Goal: Task Accomplishment & Management: Manage account settings

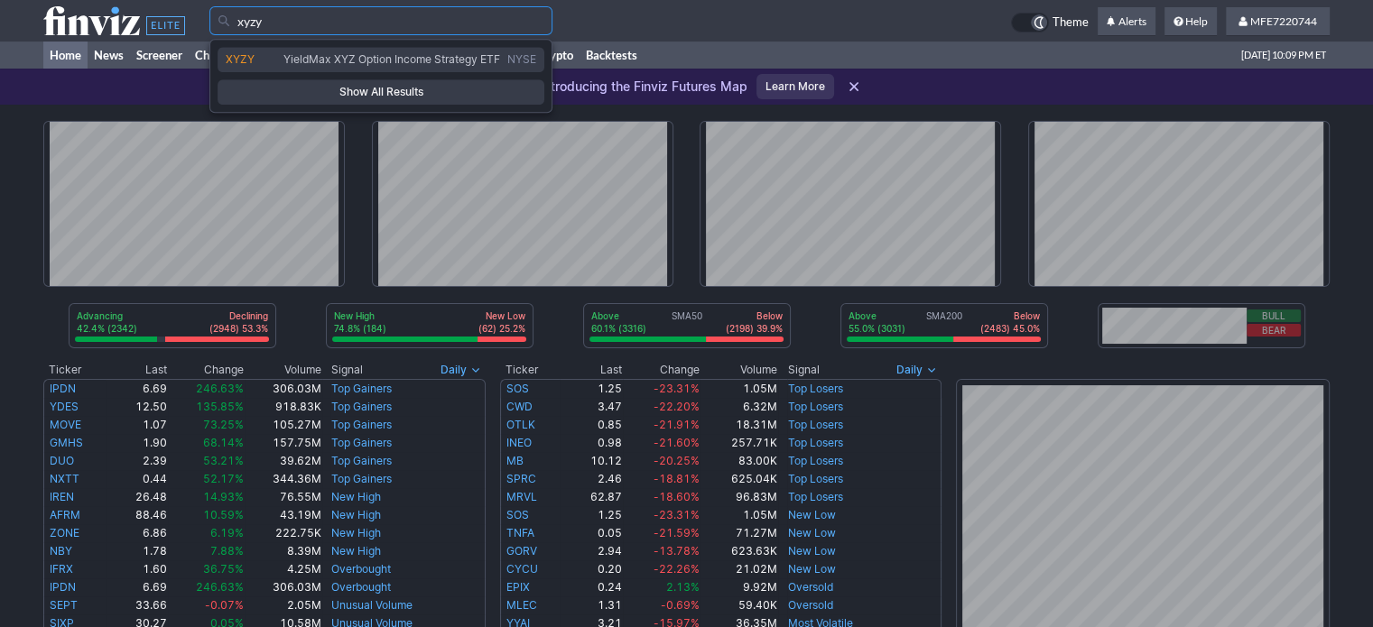
click at [386, 65] on span "YieldMax XYZ Option Income Strategy ETF" at bounding box center [392, 59] width 224 height 14
type input "XYZY"
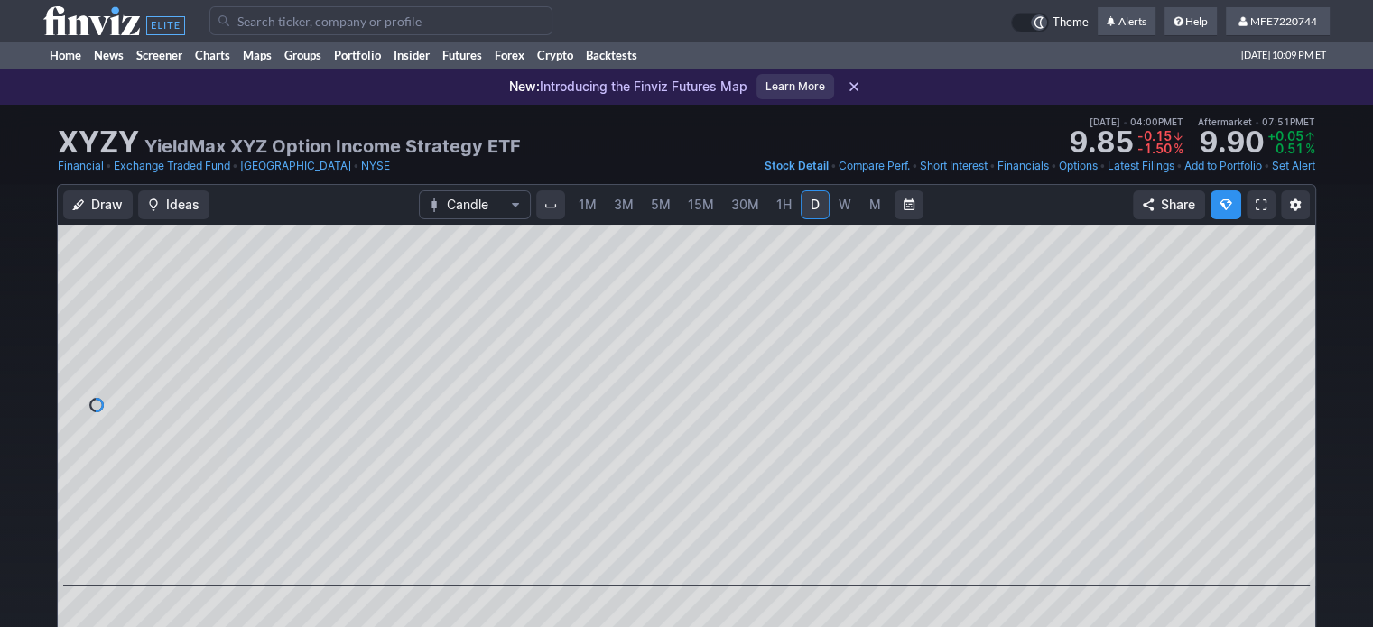
click at [1239, 172] on link "Add to Portfolio" at bounding box center [1223, 166] width 78 height 18
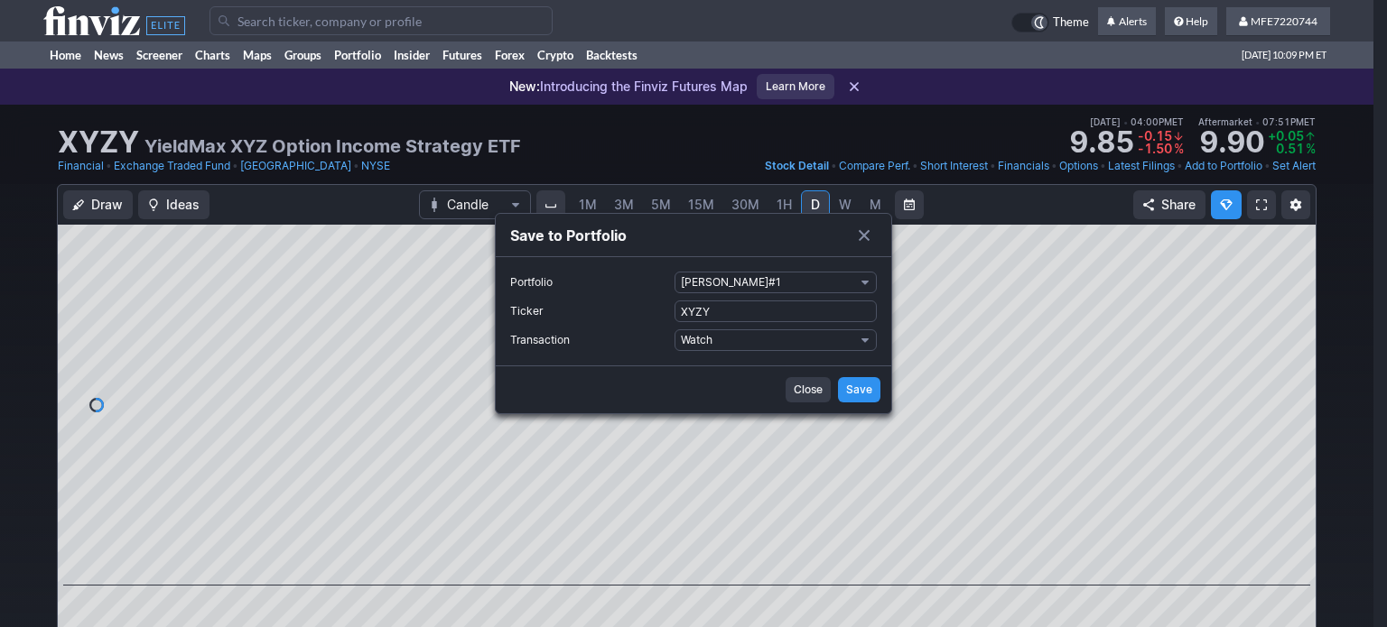
drag, startPoint x: 870, startPoint y: 280, endPoint x: 861, endPoint y: 284, distance: 10.1
click at [870, 280] on span "Portfolio" at bounding box center [864, 282] width 11 height 14
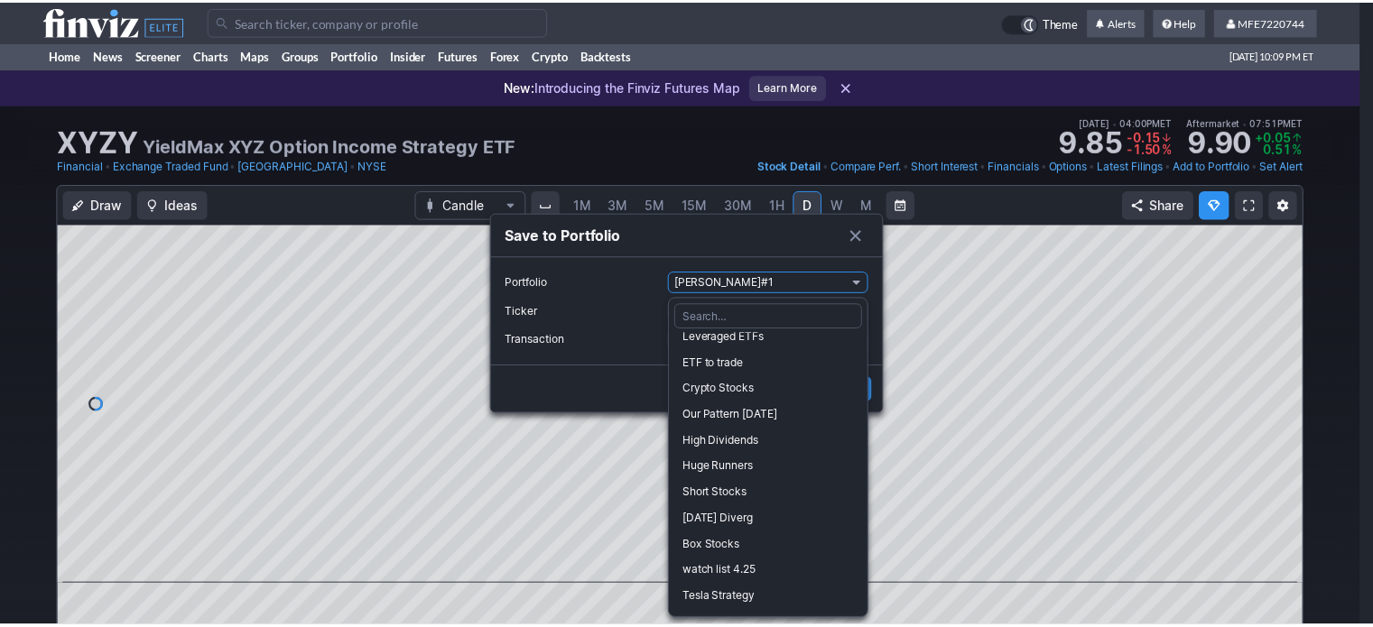
scroll to position [373, 0]
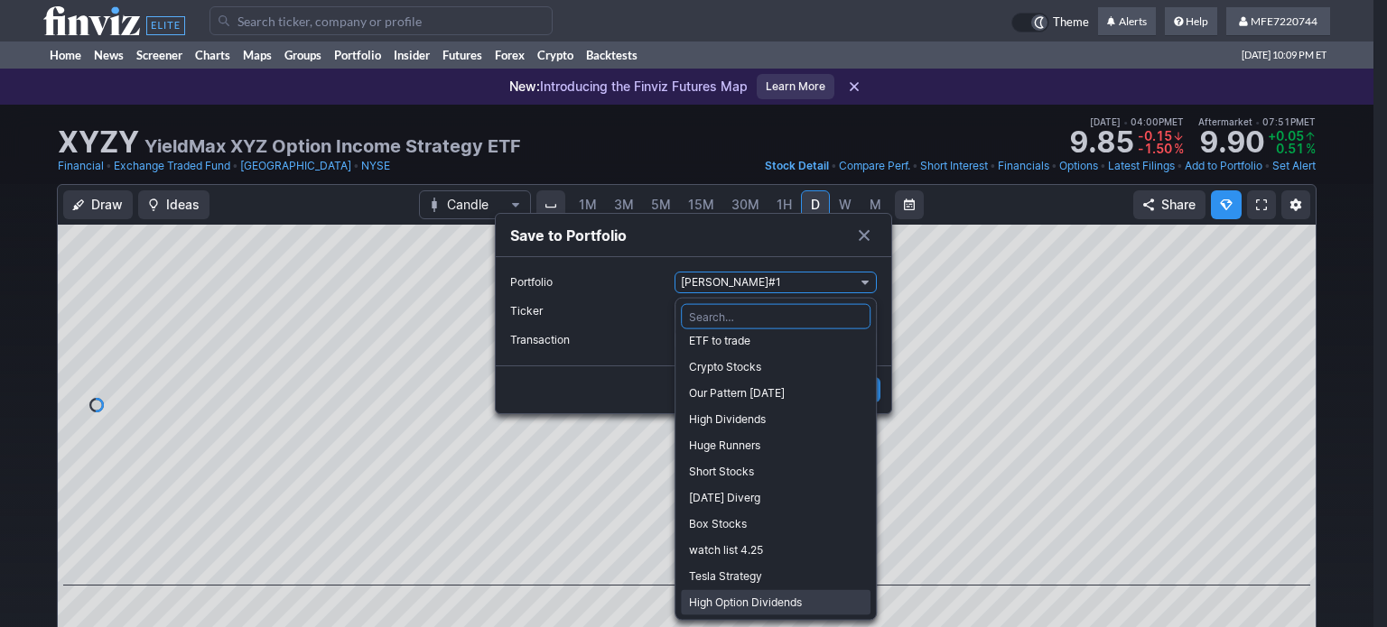
click at [750, 598] on span "High Option Dividends" at bounding box center [775, 603] width 173 height 18
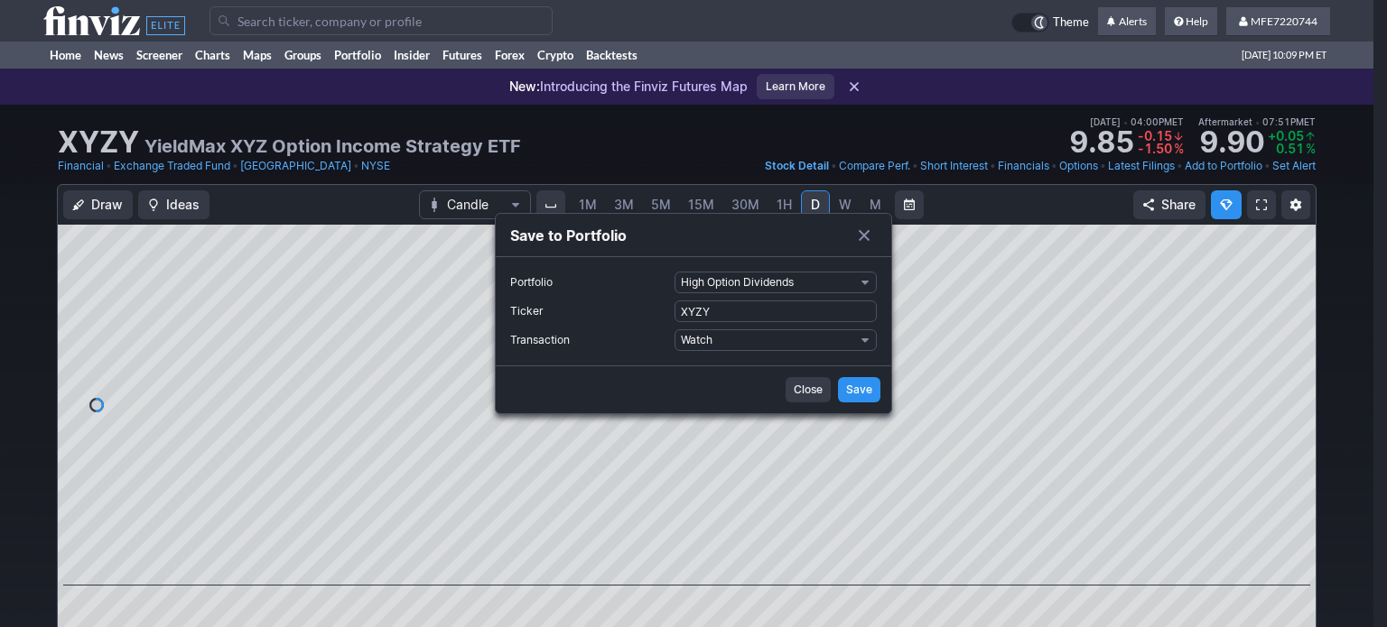
click at [853, 395] on span "Save" at bounding box center [859, 390] width 26 height 18
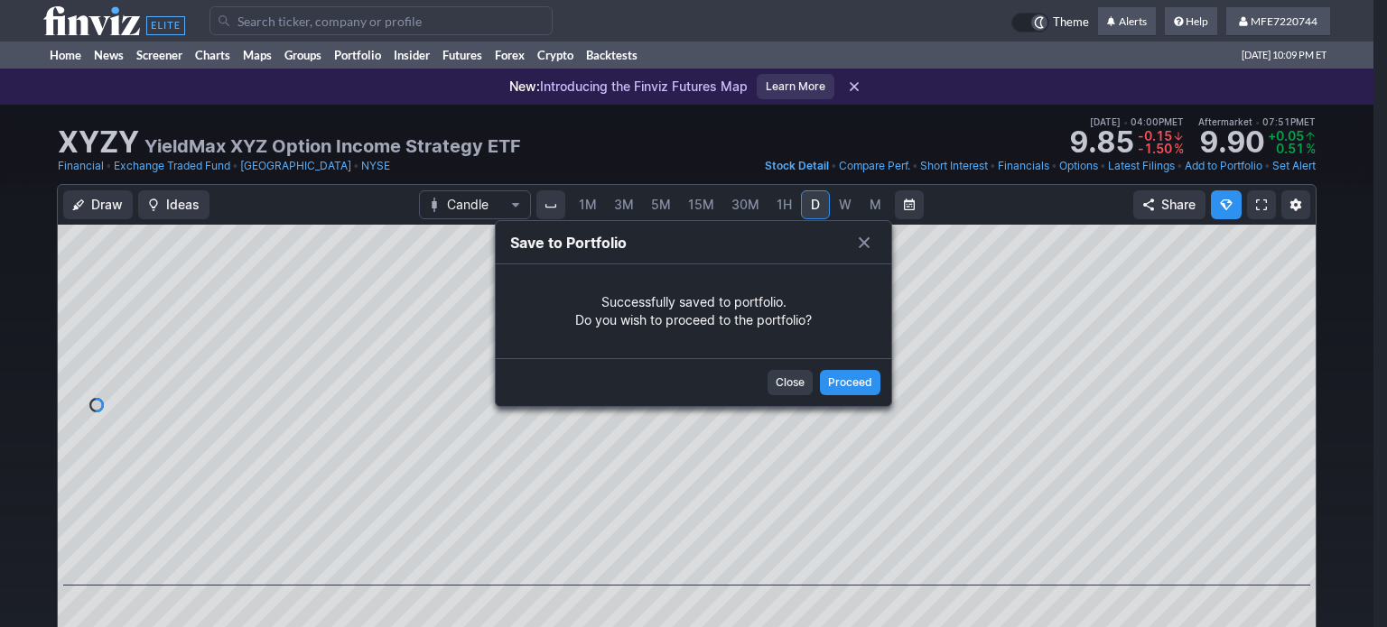
click at [793, 382] on span "Close" at bounding box center [789, 383] width 29 height 18
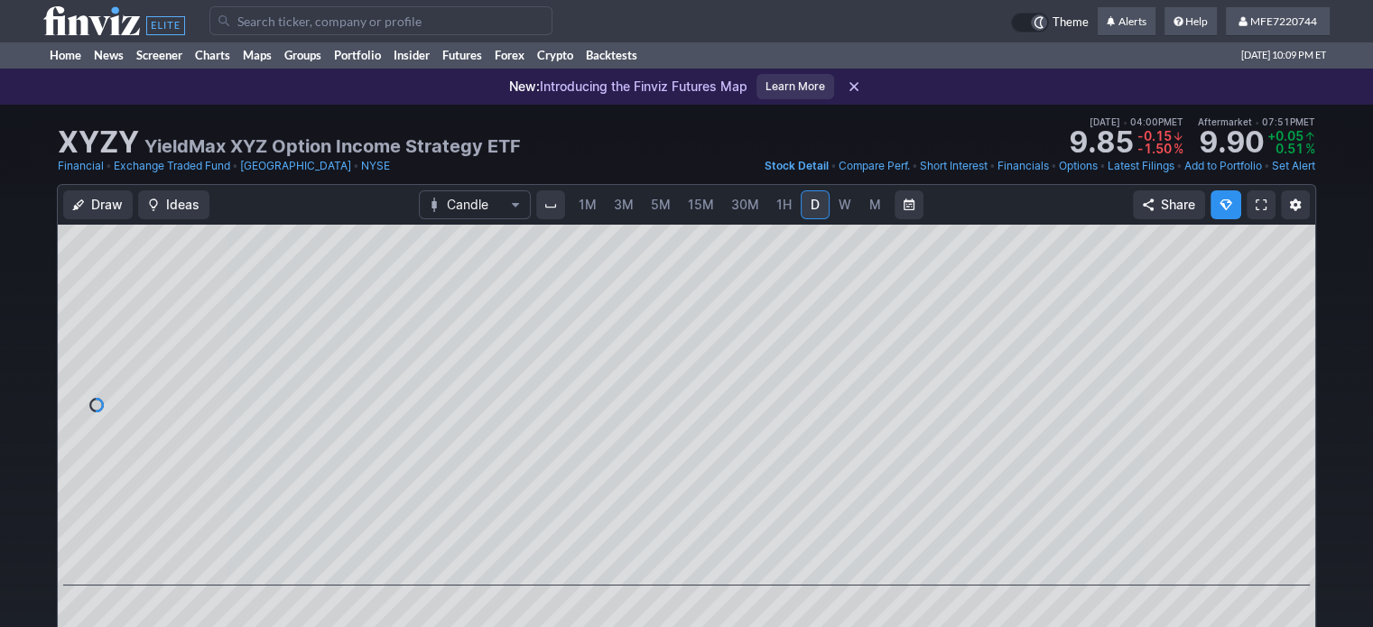
click at [293, 19] on input "Search" at bounding box center [380, 20] width 343 height 29
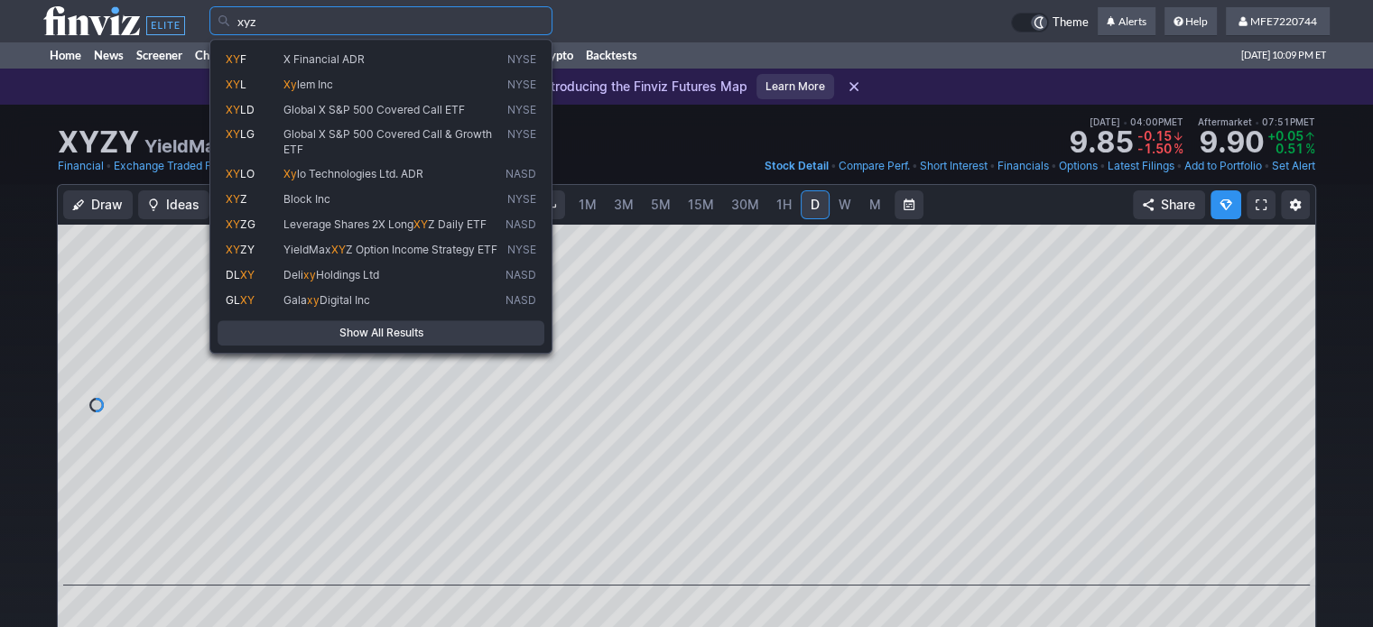
type input "xyz"
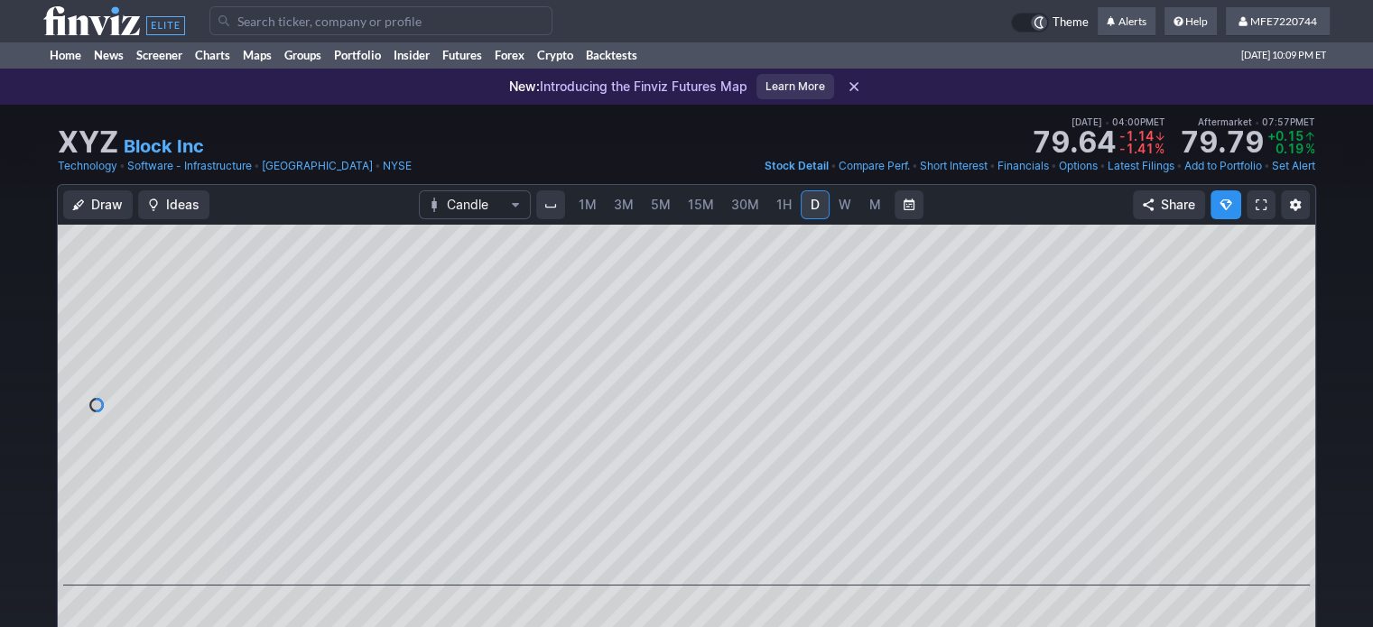
click at [869, 208] on span "M" at bounding box center [875, 204] width 12 height 15
click at [813, 205] on span "D" at bounding box center [815, 204] width 9 height 15
